Goal: Information Seeking & Learning: Learn about a topic

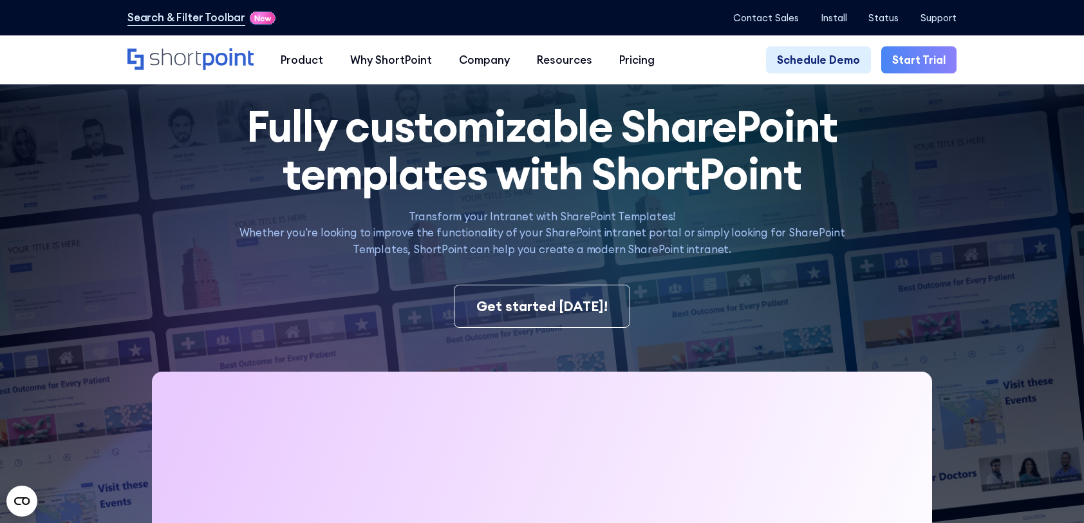
scroll to position [386, 0]
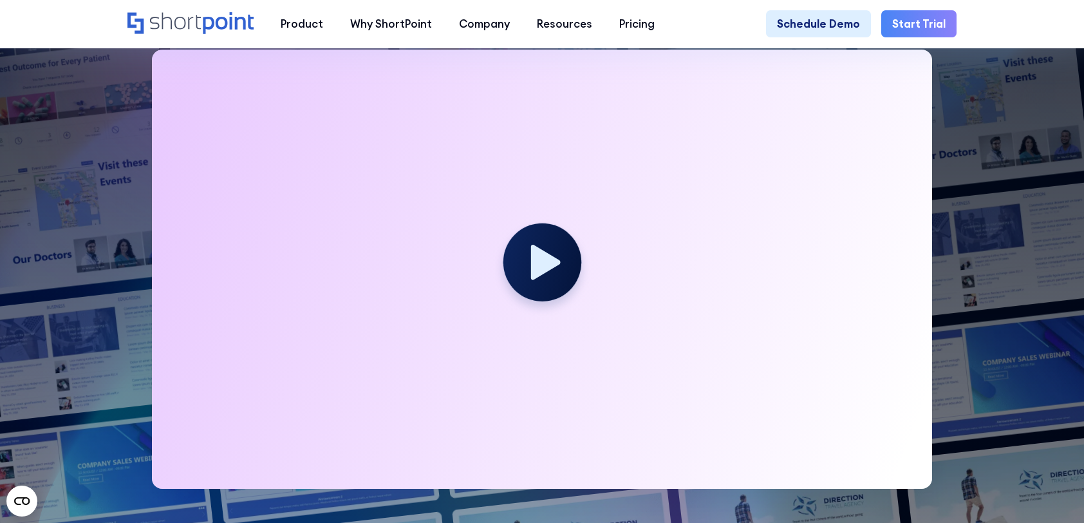
click at [541, 258] on icon at bounding box center [546, 262] width 30 height 35
click at [542, 285] on circle at bounding box center [542, 262] width 78 height 78
drag, startPoint x: 893, startPoint y: 174, endPoint x: 847, endPoint y: 149, distance: 52.2
click at [895, 172] on div at bounding box center [542, 269] width 780 height 439
click at [787, 97] on div at bounding box center [542, 269] width 780 height 439
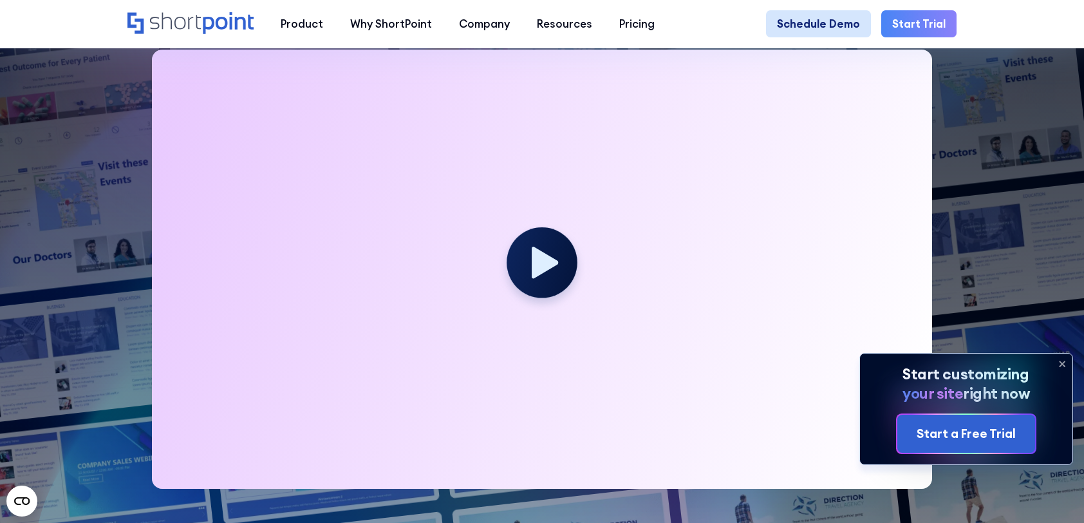
click at [829, 22] on link "Schedule Demo" at bounding box center [818, 23] width 105 height 27
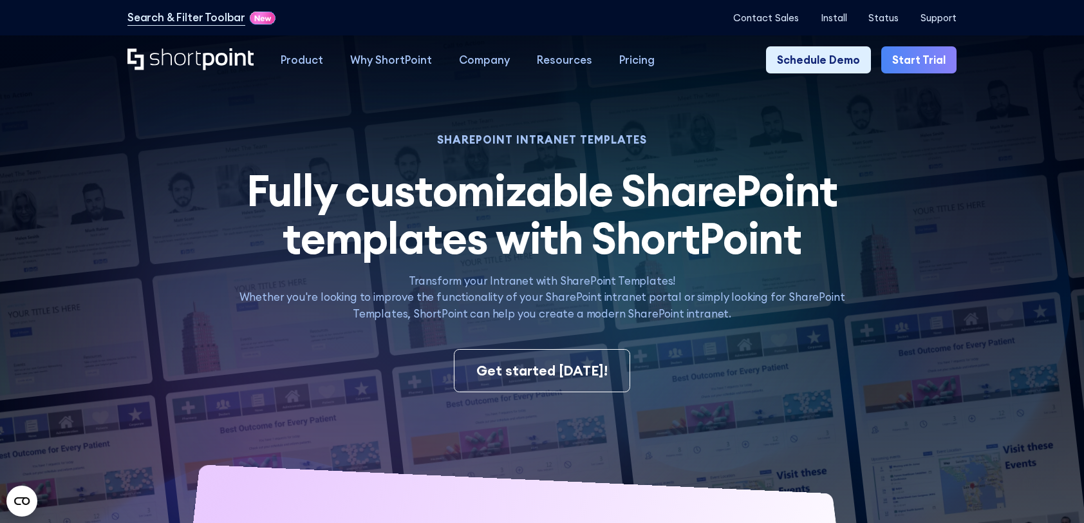
click at [189, 53] on icon "Home" at bounding box center [191, 59] width 126 height 22
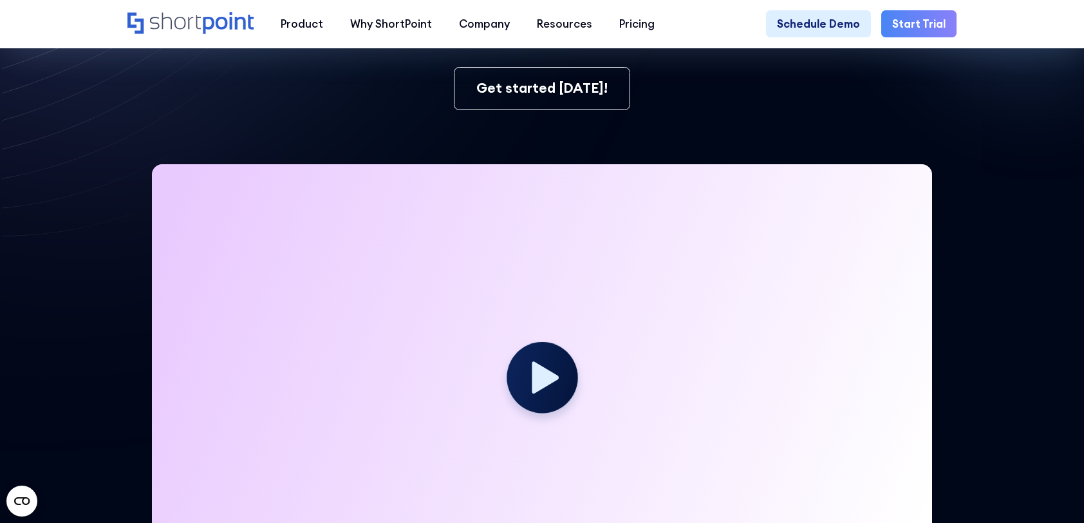
scroll to position [193, 0]
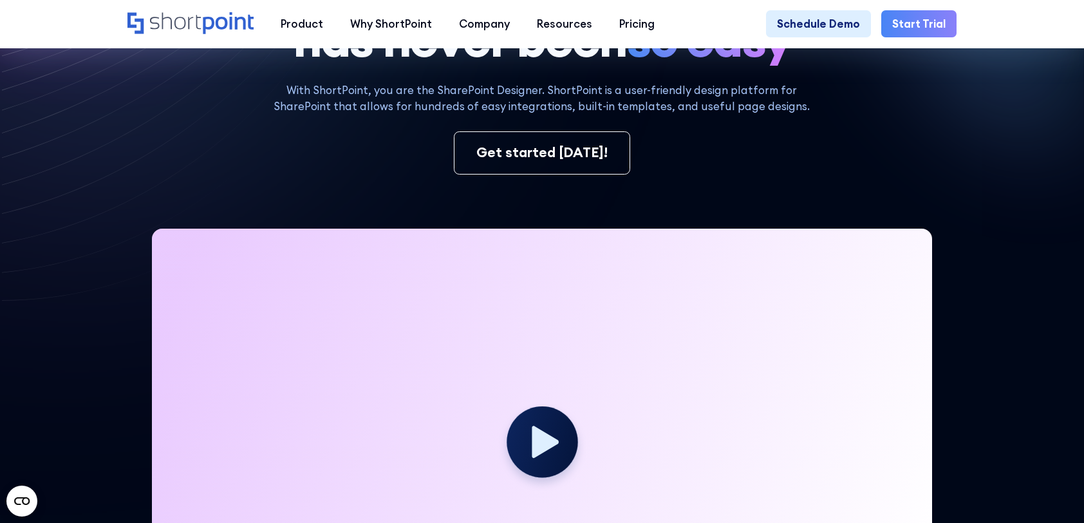
click at [793, 276] on div at bounding box center [542, 448] width 780 height 439
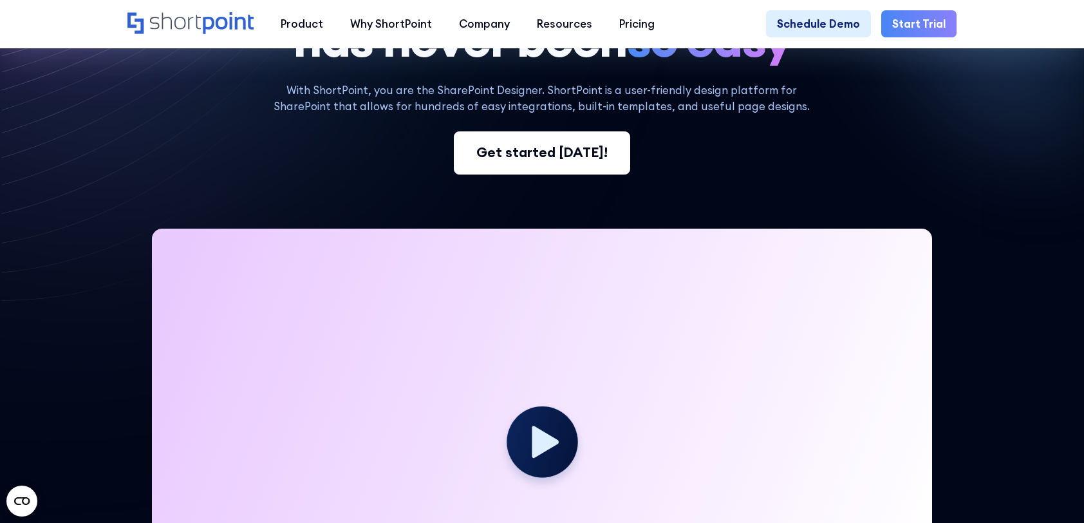
click at [551, 160] on div "Get started today!" at bounding box center [542, 152] width 131 height 21
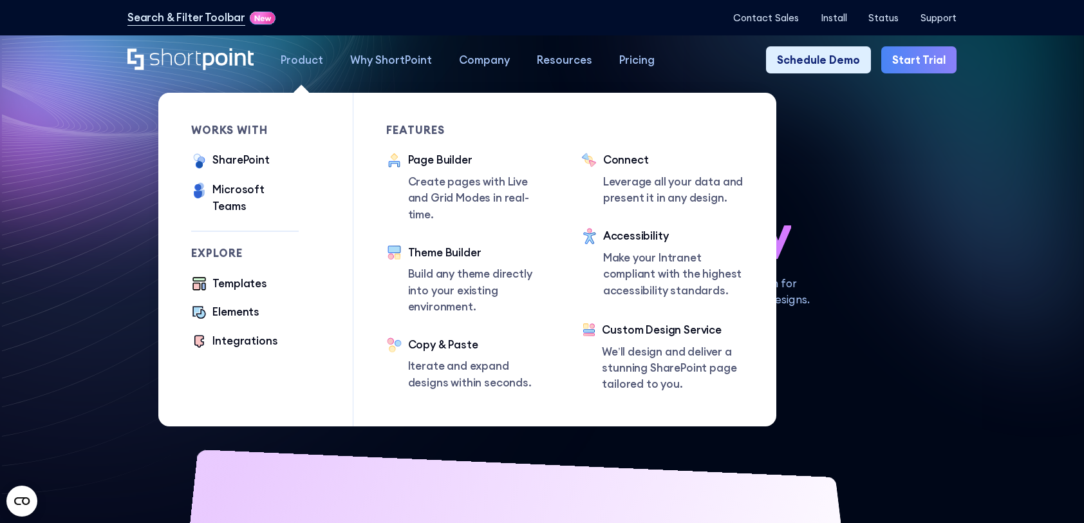
click at [290, 59] on div "Product" at bounding box center [302, 60] width 43 height 16
click at [239, 160] on div "SharePoint" at bounding box center [241, 160] width 57 height 16
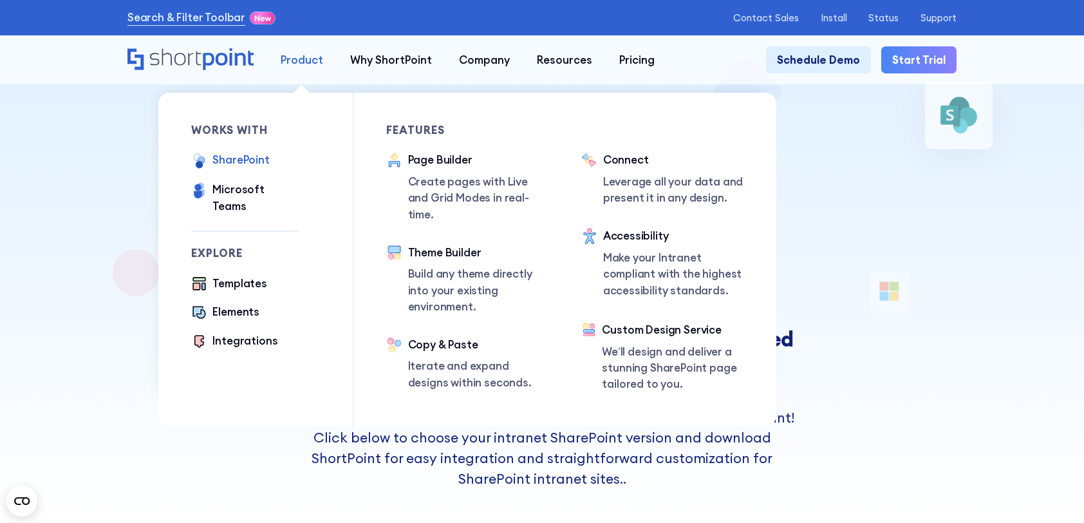
click at [305, 58] on div "Product" at bounding box center [302, 60] width 43 height 16
click at [249, 276] on div "Templates" at bounding box center [240, 284] width 55 height 16
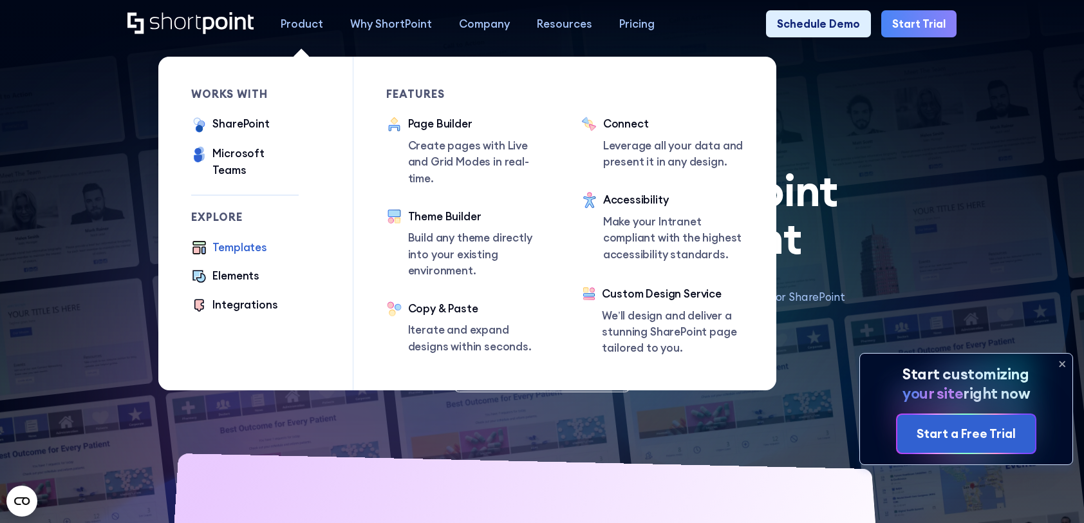
click at [237, 240] on div "Templates" at bounding box center [240, 248] width 55 height 16
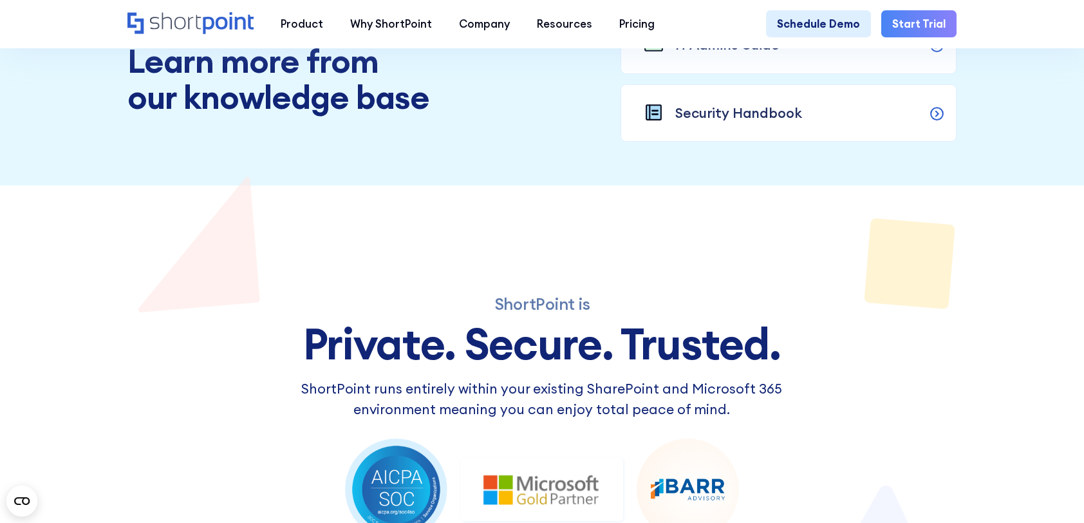
scroll to position [1457, 0]
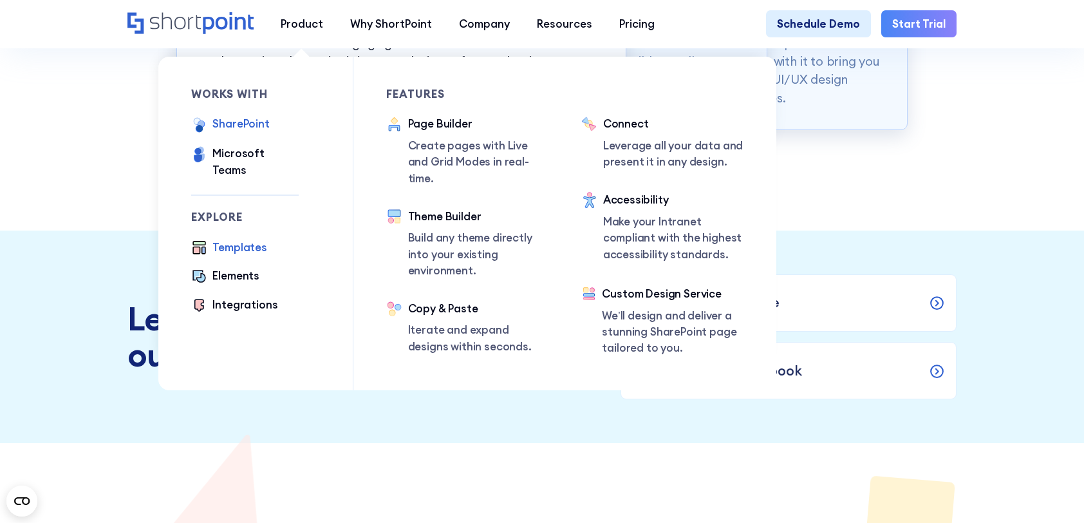
click at [245, 240] on div "Templates" at bounding box center [240, 248] width 55 height 16
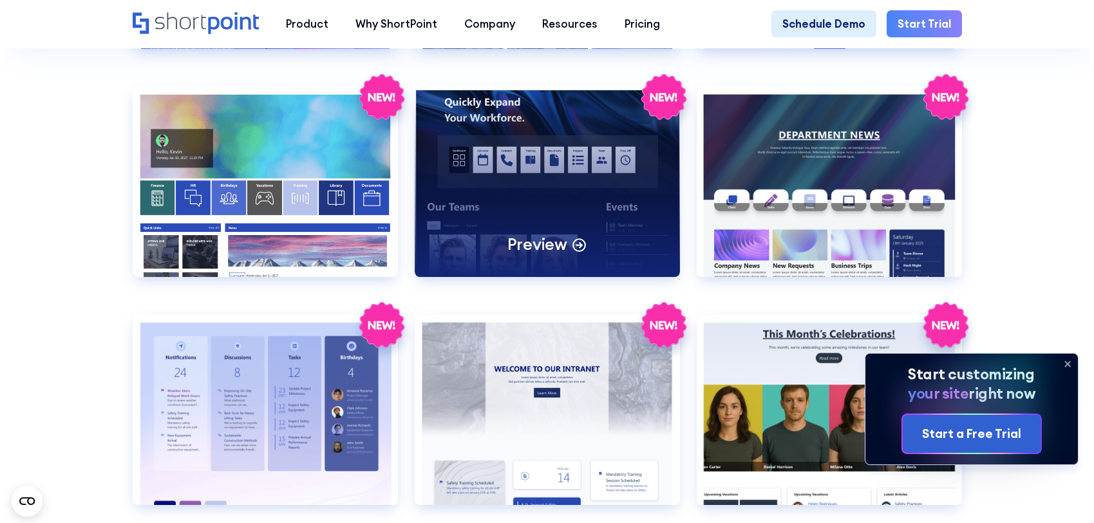
scroll to position [2254, 0]
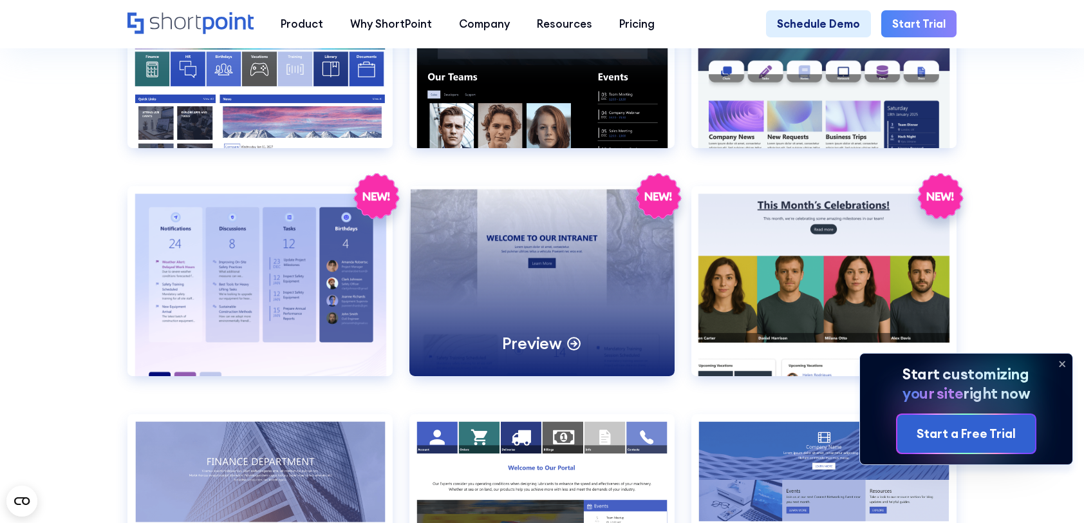
click at [553, 285] on div "Preview" at bounding box center [543, 281] width 266 height 190
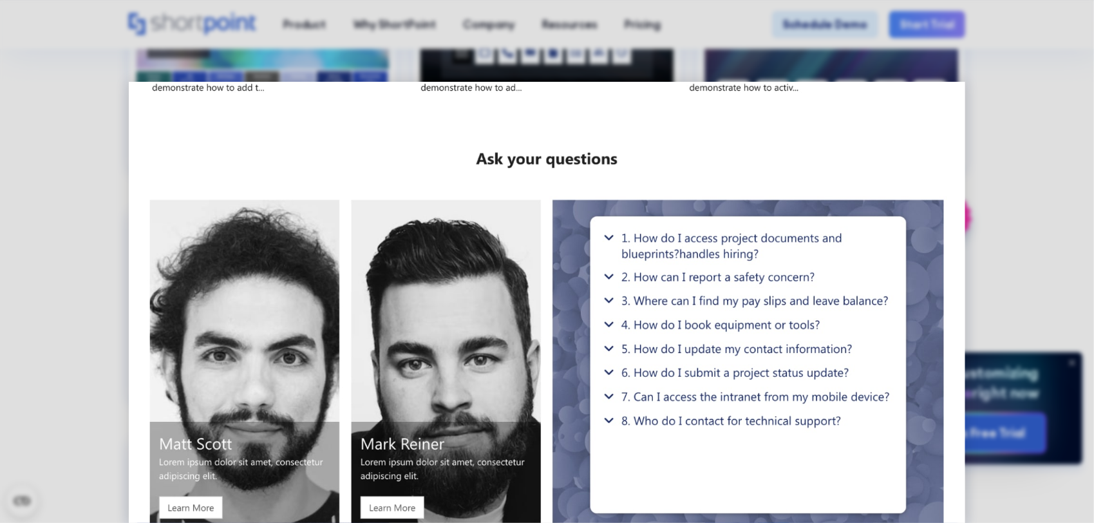
scroll to position [1591, 0]
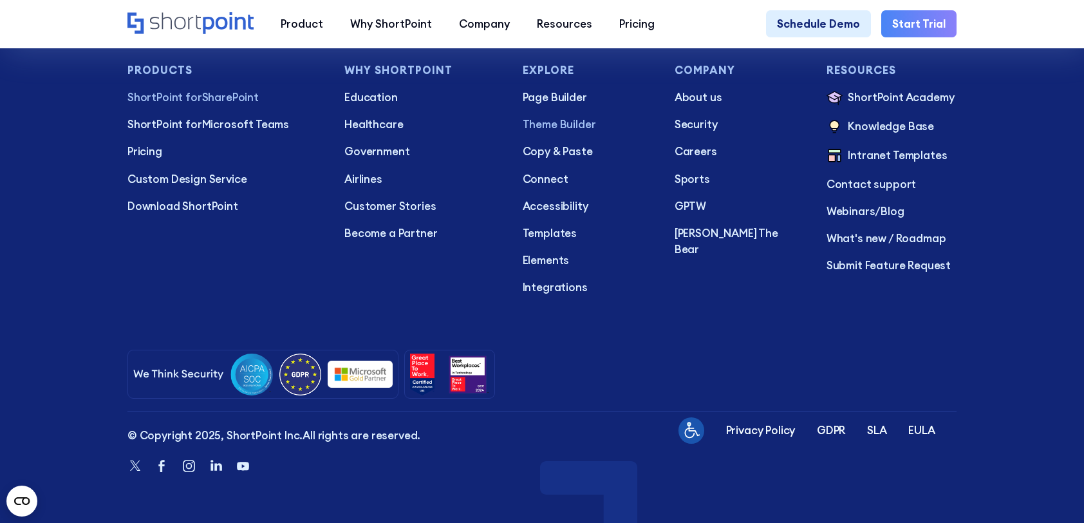
scroll to position [2551, 0]
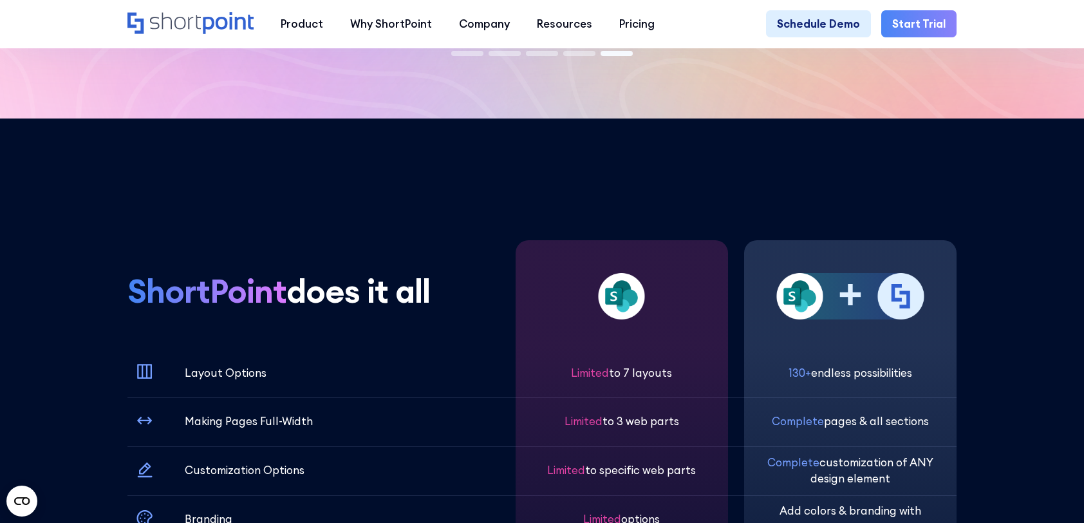
scroll to position [3542, 0]
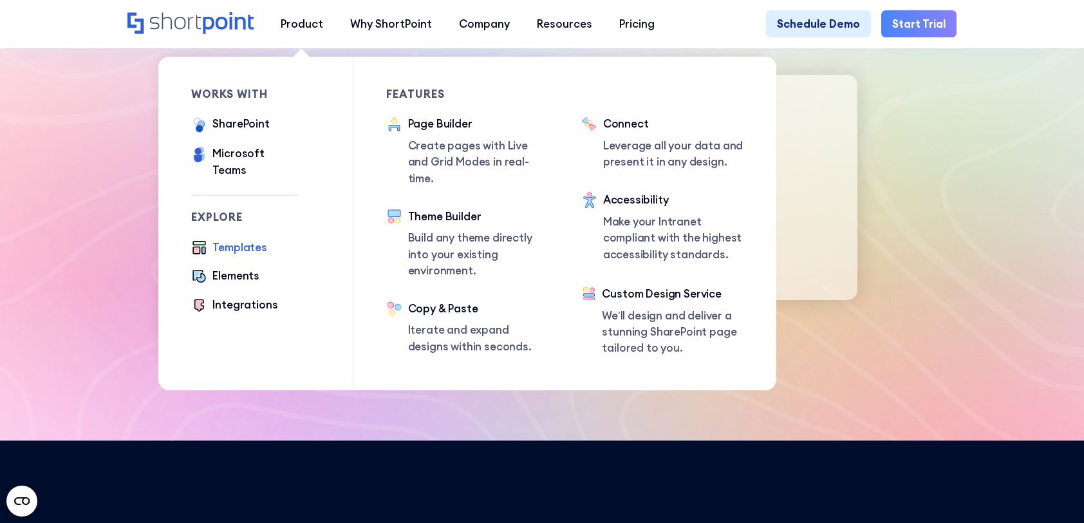
click at [244, 240] on div "Templates" at bounding box center [240, 248] width 55 height 16
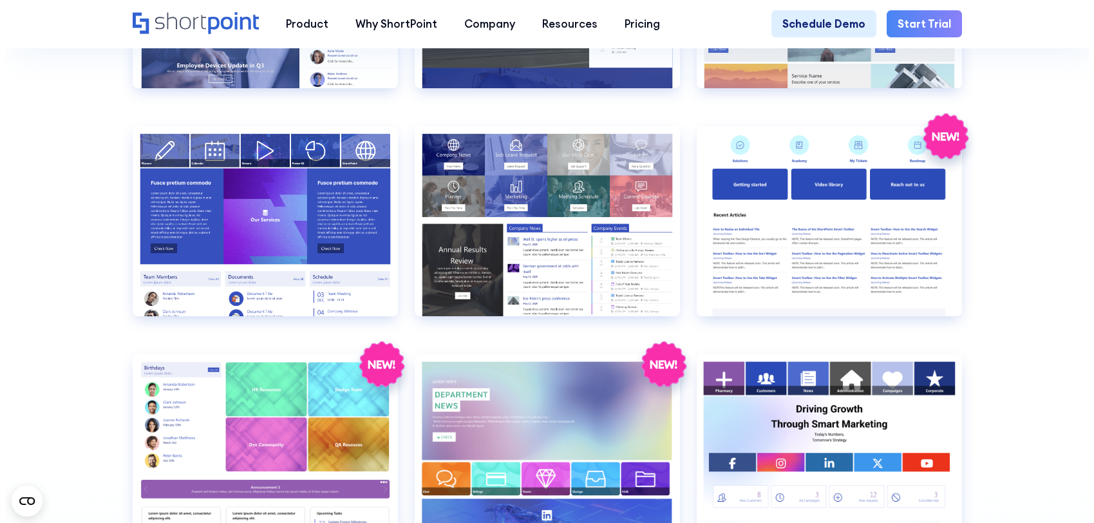
scroll to position [2833, 0]
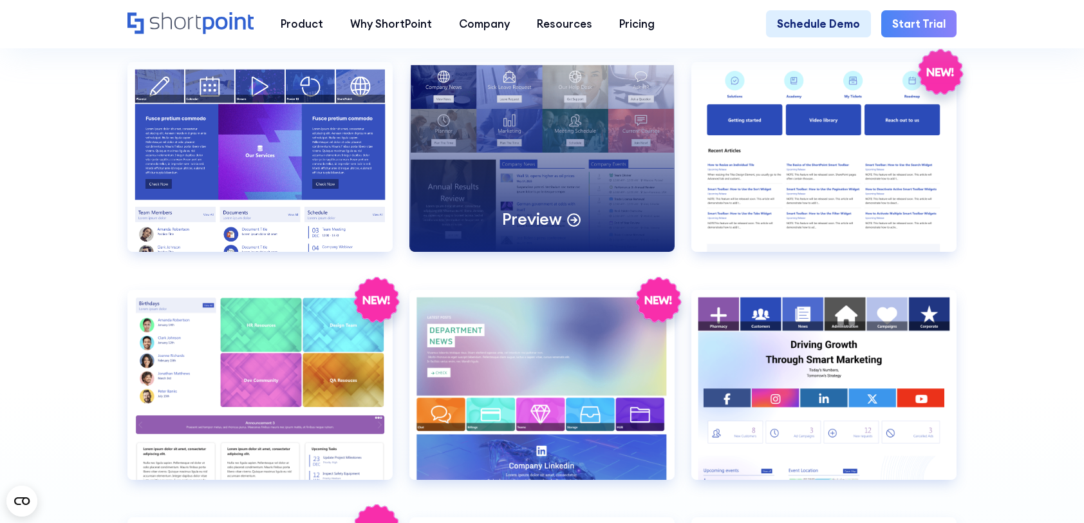
click at [545, 218] on div "Preview" at bounding box center [543, 157] width 266 height 190
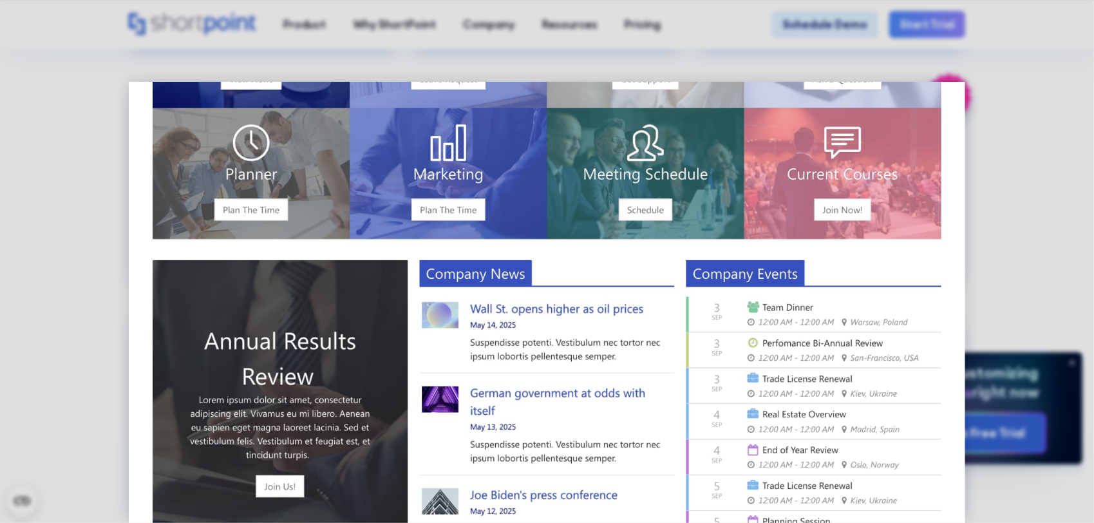
scroll to position [193, 0]
